Goal: Transaction & Acquisition: Purchase product/service

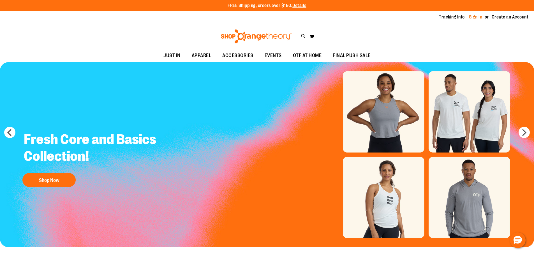
click at [478, 17] on link "Sign In" at bounding box center [475, 17] width 13 height 6
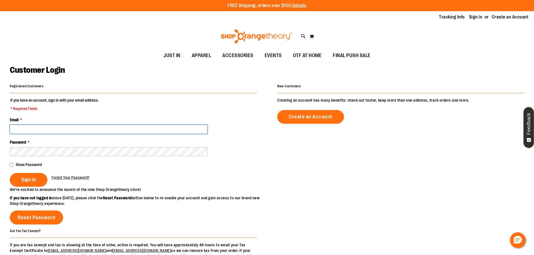
click at [86, 127] on input "Email *" at bounding box center [108, 129] width 197 height 9
type input "*"
type input "**********"
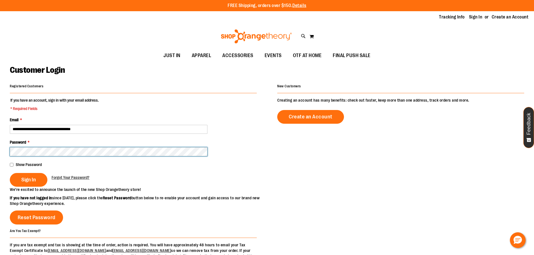
click at [10, 173] on button "Sign In" at bounding box center [29, 180] width 38 height 14
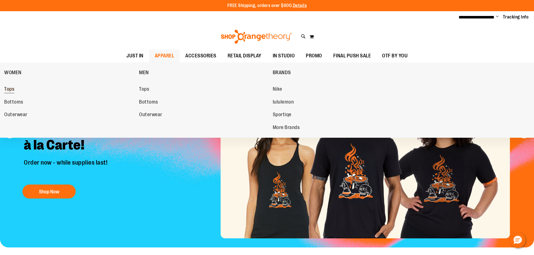
click at [8, 91] on span "Tops" at bounding box center [9, 89] width 10 height 7
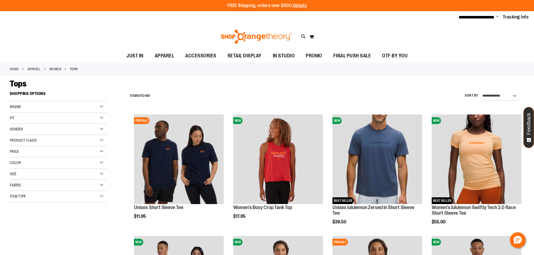
click at [100, 106] on div "Brand" at bounding box center [58, 106] width 97 height 11
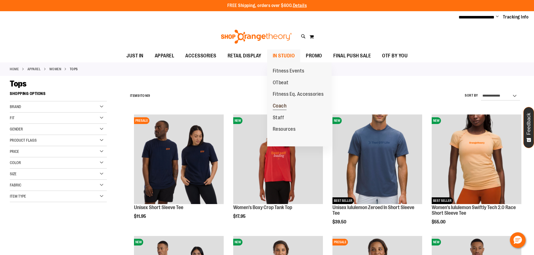
click at [281, 102] on link "Coach" at bounding box center [279, 106] width 25 height 12
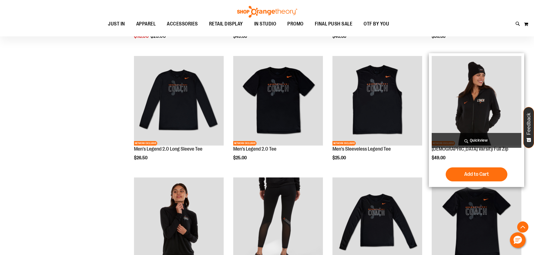
scroll to position [140, 0]
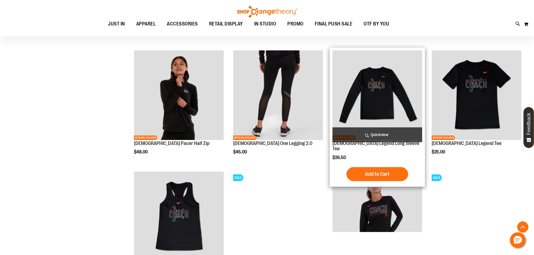
scroll to position [308, 0]
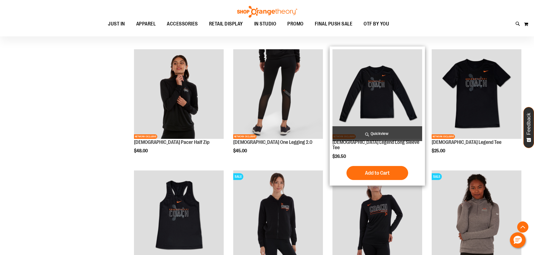
click at [379, 91] on img "product" at bounding box center [377, 94] width 90 height 90
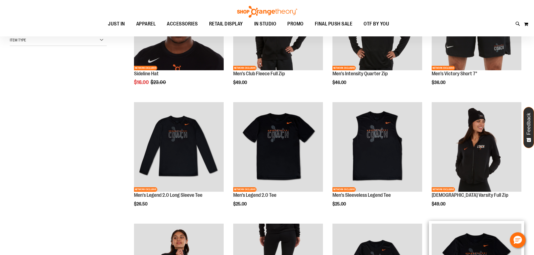
scroll to position [50, 0]
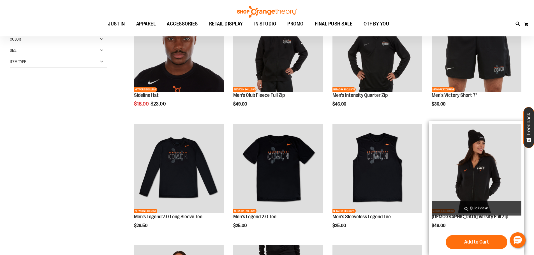
click at [472, 170] on img "product" at bounding box center [476, 169] width 90 height 90
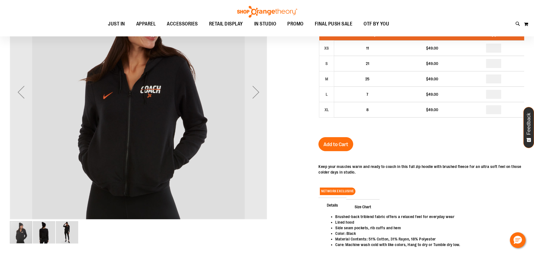
scroll to position [55, 0]
click at [45, 234] on img "image 2 of 3" at bounding box center [44, 233] width 22 height 22
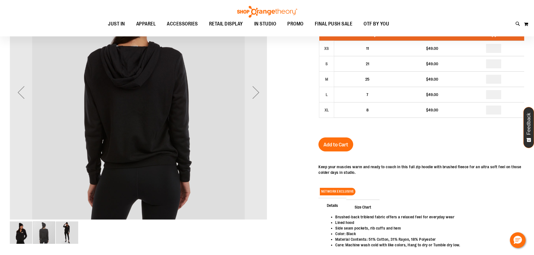
click at [62, 236] on img "image 3 of 3" at bounding box center [67, 233] width 22 height 22
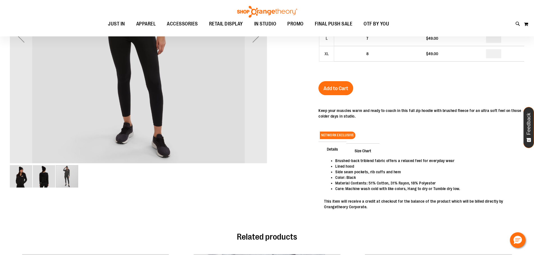
scroll to position [0, 0]
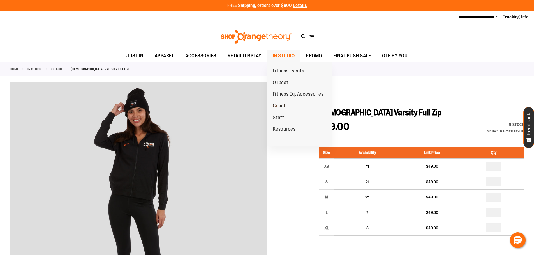
click at [286, 104] on span "Coach" at bounding box center [280, 106] width 14 height 7
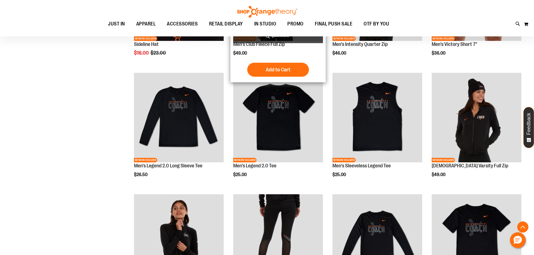
scroll to position [224, 0]
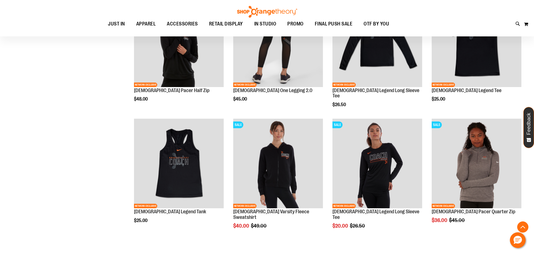
scroll to position [364, 0]
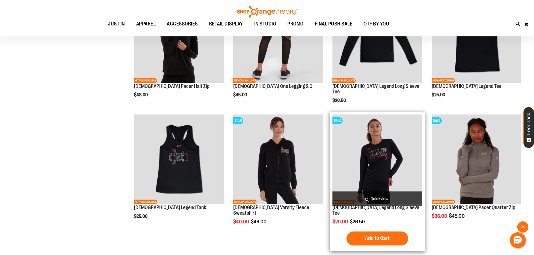
click at [378, 157] on img "product" at bounding box center [377, 160] width 90 height 90
